Goal: Task Accomplishment & Management: Use online tool/utility

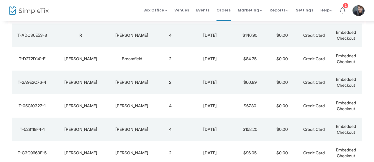
scroll to position [123, 0]
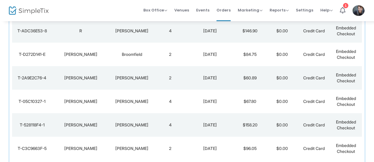
click at [172, 101] on td "4" at bounding box center [170, 102] width 32 height 24
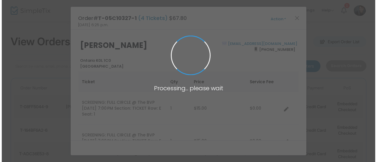
scroll to position [0, 0]
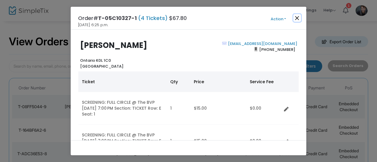
click at [294, 16] on button "Close" at bounding box center [297, 18] width 8 height 8
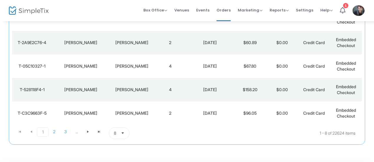
scroll to position [159, 0]
click at [52, 133] on span "2" at bounding box center [54, 131] width 11 height 9
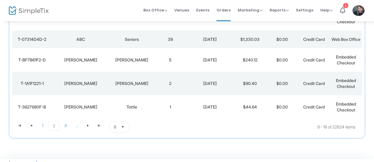
click at [181, 39] on td "39" at bounding box center [170, 40] width 32 height 18
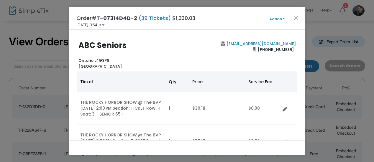
scroll to position [0, 0]
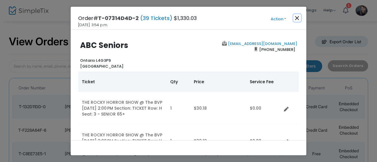
click at [298, 19] on button "Close" at bounding box center [297, 18] width 8 height 8
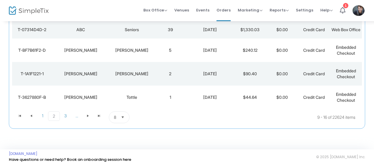
scroll to position [169, 0]
click at [66, 120] on span "3" at bounding box center [65, 115] width 11 height 9
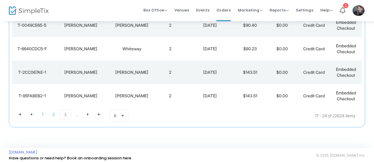
scroll to position [177, 0]
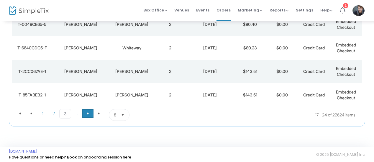
click at [86, 114] on span "Go to the next page" at bounding box center [87, 113] width 5 height 5
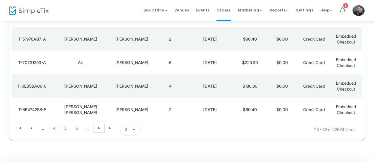
scroll to position [166, 0]
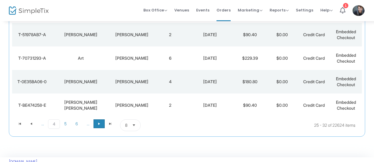
click at [104, 123] on span at bounding box center [98, 124] width 11 height 9
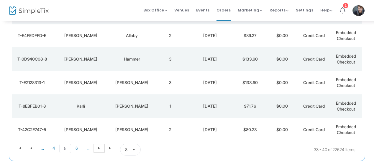
scroll to position [144, 0]
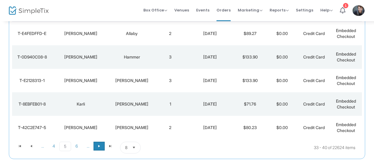
click at [97, 144] on span "Go to the next page" at bounding box center [99, 146] width 5 height 5
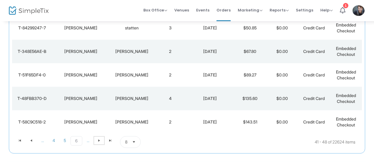
scroll to position [150, 0]
click at [102, 138] on span at bounding box center [98, 140] width 11 height 9
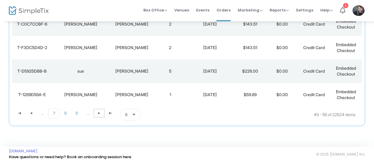
scroll to position [179, 0]
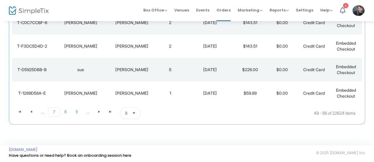
click at [165, 91] on td "1" at bounding box center [170, 94] width 32 height 24
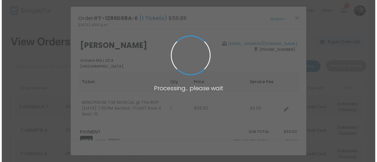
scroll to position [0, 0]
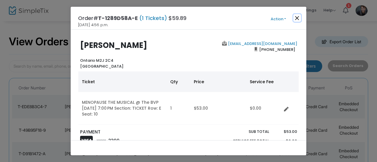
click at [296, 16] on button "Close" at bounding box center [297, 18] width 8 height 8
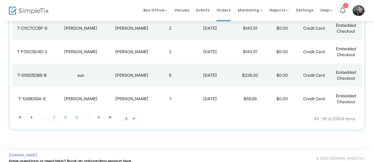
scroll to position [173, 0]
click at [95, 119] on span at bounding box center [98, 117] width 11 height 9
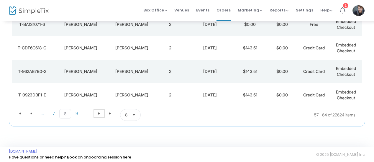
scroll to position [177, 0]
click at [101, 111] on span "Go to the next page" at bounding box center [99, 113] width 5 height 5
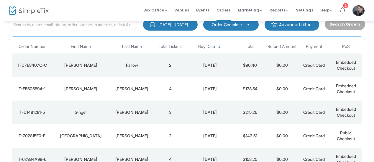
scroll to position [38, 0]
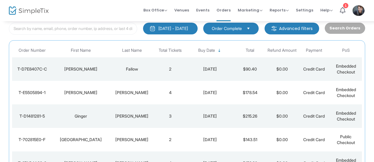
click at [163, 111] on td "3" at bounding box center [170, 117] width 32 height 24
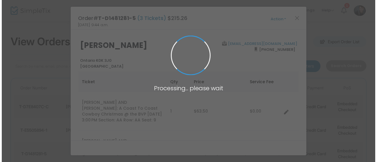
scroll to position [0, 0]
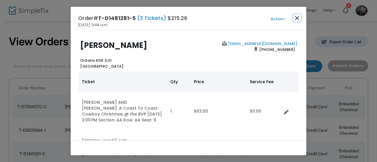
click at [295, 19] on button "Close" at bounding box center [297, 18] width 8 height 8
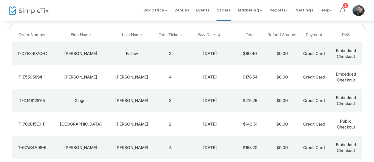
scroll to position [179, 0]
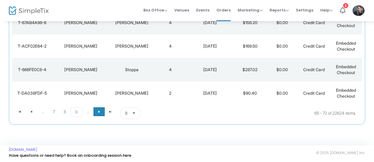
click at [99, 114] on span at bounding box center [98, 112] width 11 height 9
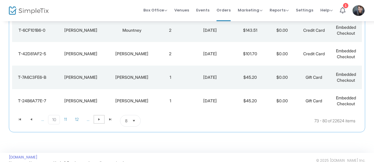
scroll to position [171, 0]
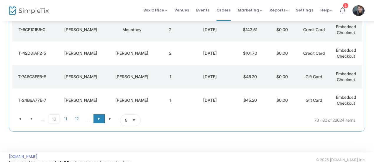
click at [97, 120] on span "Go to the next page" at bounding box center [99, 119] width 5 height 5
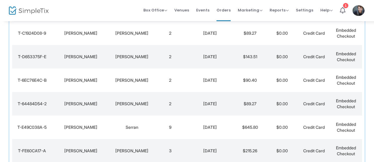
scroll to position [97, 0]
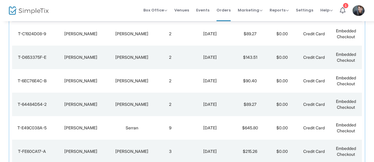
click at [168, 131] on td "9" at bounding box center [170, 128] width 32 height 24
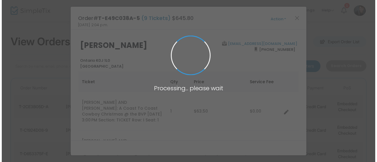
scroll to position [0, 0]
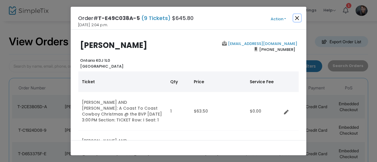
click at [297, 20] on button "Close" at bounding box center [297, 18] width 8 height 8
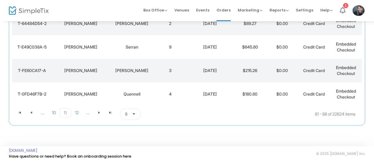
scroll to position [179, 0]
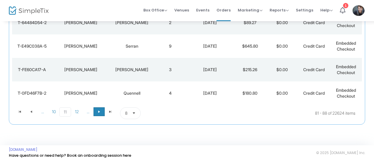
click at [101, 112] on span at bounding box center [98, 112] width 11 height 9
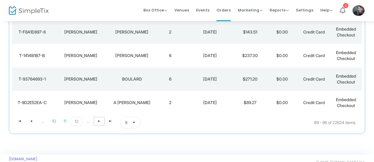
scroll to position [172, 0]
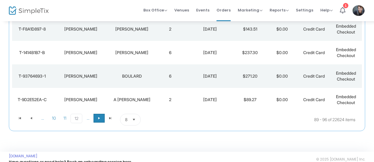
click at [95, 120] on span at bounding box center [98, 118] width 11 height 9
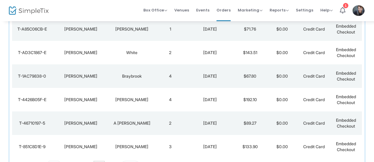
scroll to position [158, 0]
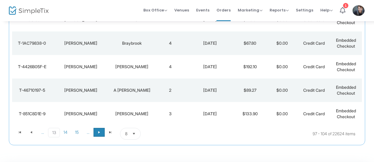
click at [97, 133] on span "Go to the next page" at bounding box center [99, 132] width 5 height 5
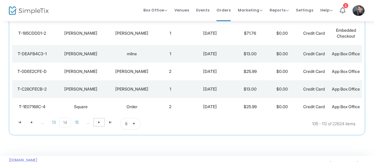
scroll to position [144, 0]
click at [153, 9] on span "Box Office" at bounding box center [155, 10] width 24 height 6
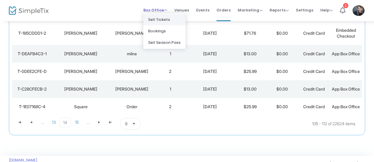
click at [160, 16] on li "Sell Tickets" at bounding box center [164, 19] width 42 height 11
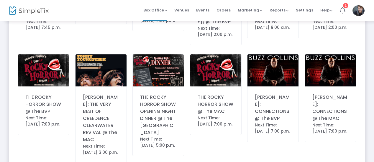
scroll to position [305, 0]
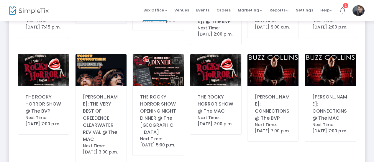
click at [229, 113] on div "THE ROCKY HORROR SHOW @ The MAC" at bounding box center [215, 104] width 36 height 21
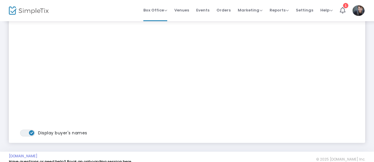
scroll to position [60, 0]
